Goal: Task Accomplishment & Management: Manage account settings

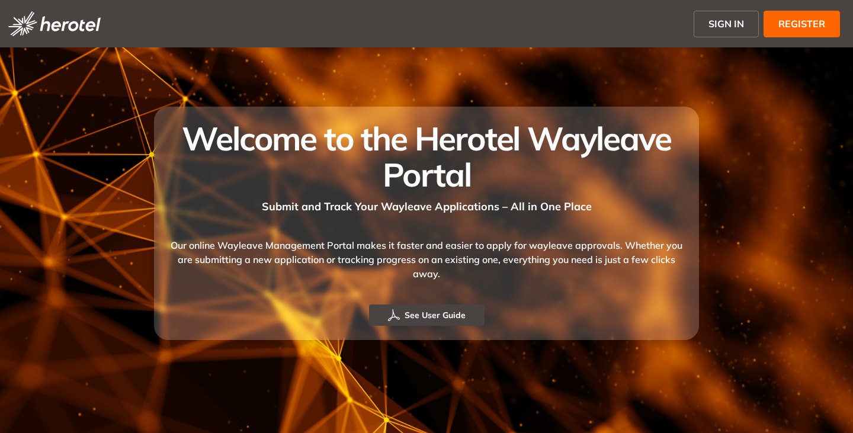
click at [711, 20] on span "SIGN IN" at bounding box center [727, 24] width 36 height 14
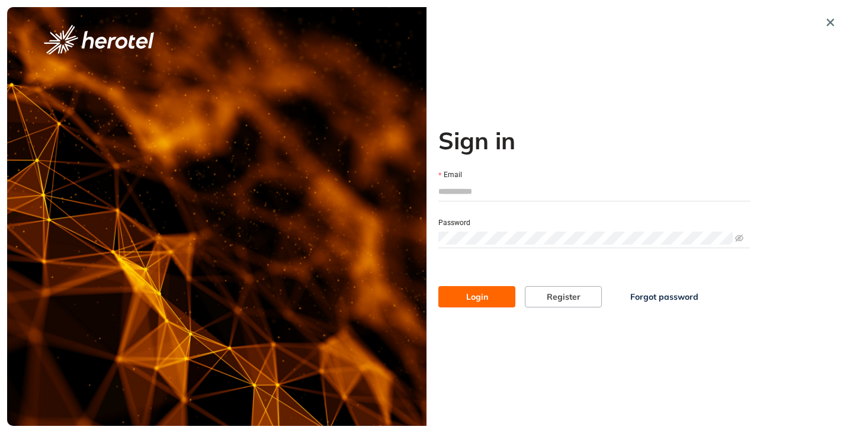
click at [488, 187] on input "Email" at bounding box center [595, 192] width 312 height 18
type input "**********"
click at [439, 286] on button "Login" at bounding box center [477, 296] width 77 height 21
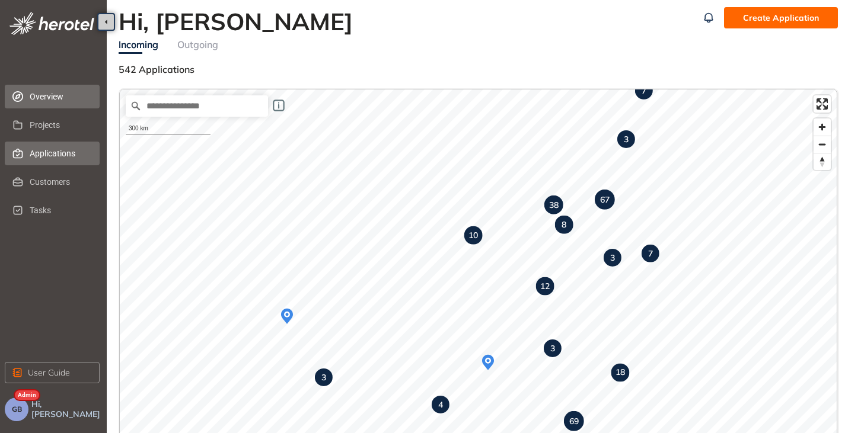
click at [37, 143] on span "Applications" at bounding box center [60, 154] width 60 height 24
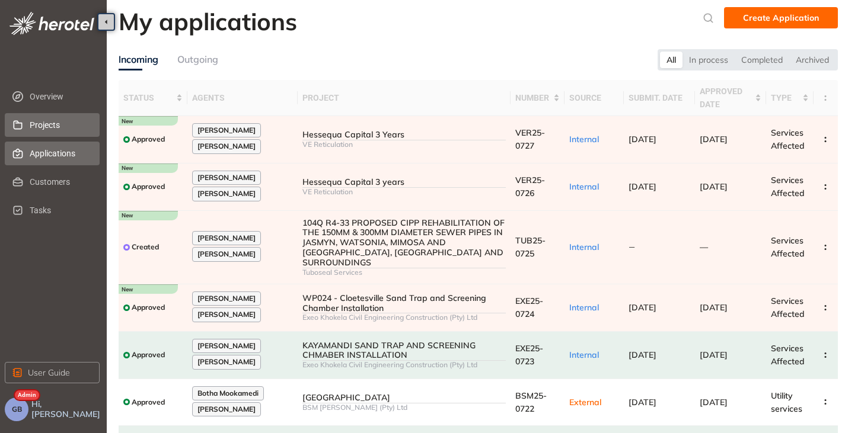
click at [53, 120] on span "Projects" at bounding box center [60, 125] width 60 height 24
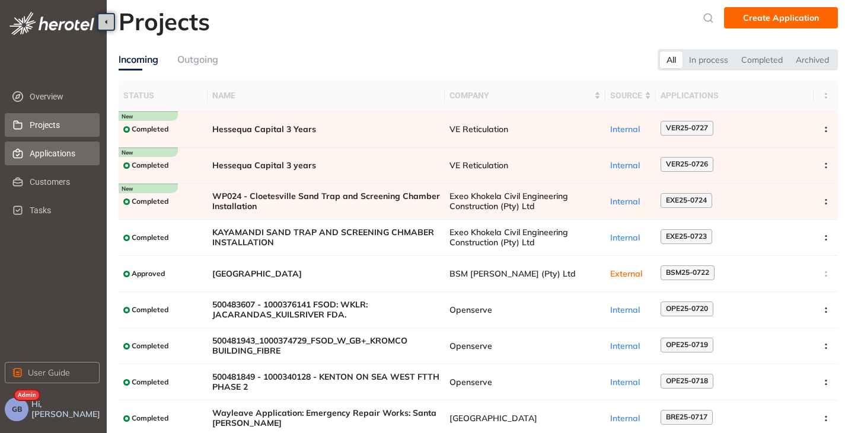
click at [55, 153] on span "Applications" at bounding box center [60, 154] width 60 height 24
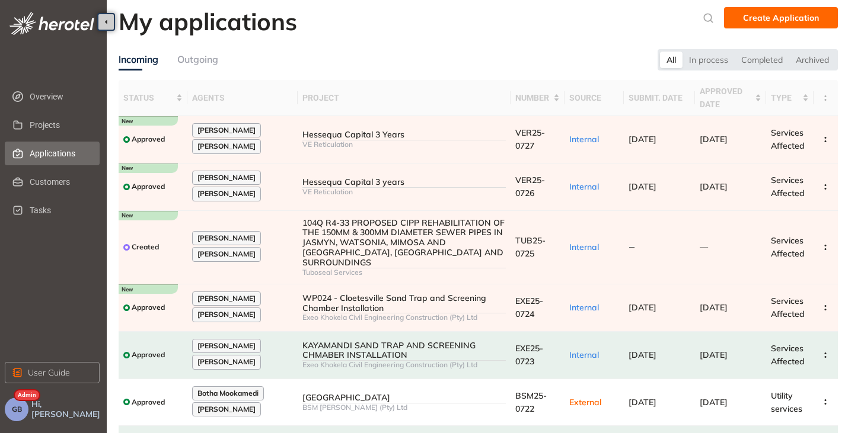
drag, startPoint x: 27, startPoint y: 399, endPoint x: 22, endPoint y: 404, distance: 7.1
click at [22, 404] on div "GB" at bounding box center [17, 410] width 24 height 24
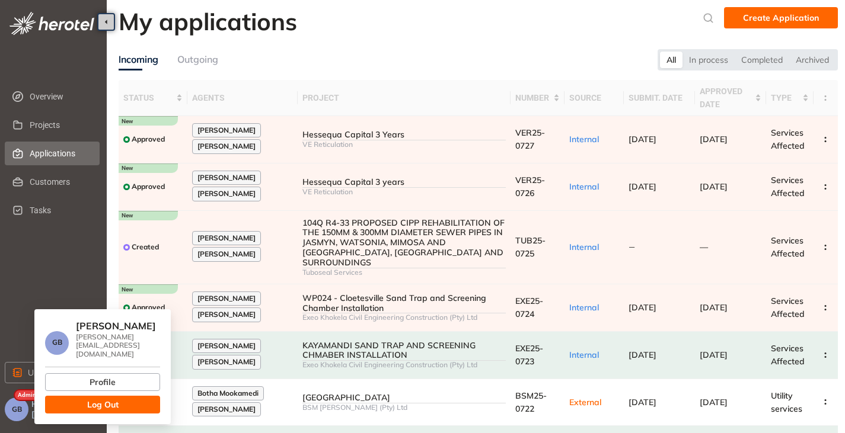
click at [22, 404] on button "GB" at bounding box center [17, 410] width 24 height 24
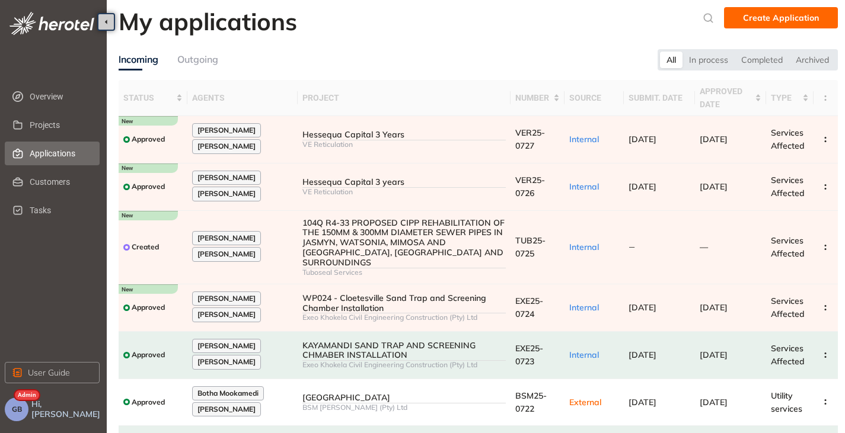
drag, startPoint x: 1, startPoint y: 399, endPoint x: 21, endPoint y: 406, distance: 21.2
click at [21, 406] on div "Overview Projects Applications Customers Tasks User Guide GB Hi, [PERSON_NAME]" at bounding box center [53, 216] width 107 height 433
click at [21, 406] on span "GB" at bounding box center [17, 409] width 10 height 8
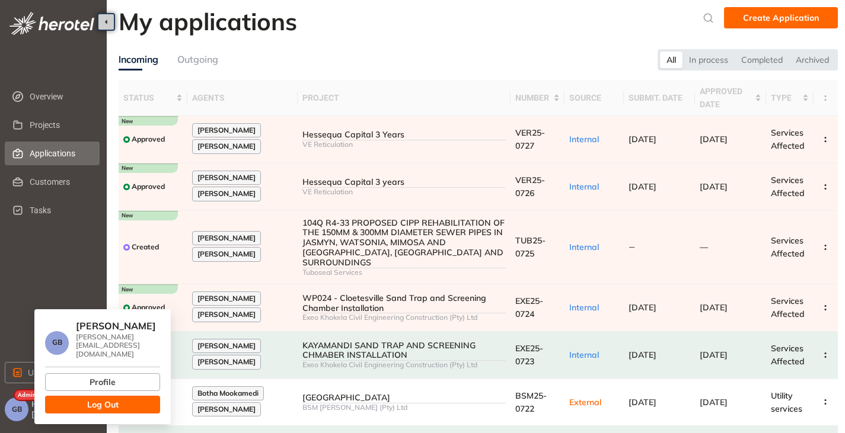
click at [93, 398] on span "Log Out" at bounding box center [102, 404] width 31 height 13
